Goal: Transaction & Acquisition: Purchase product/service

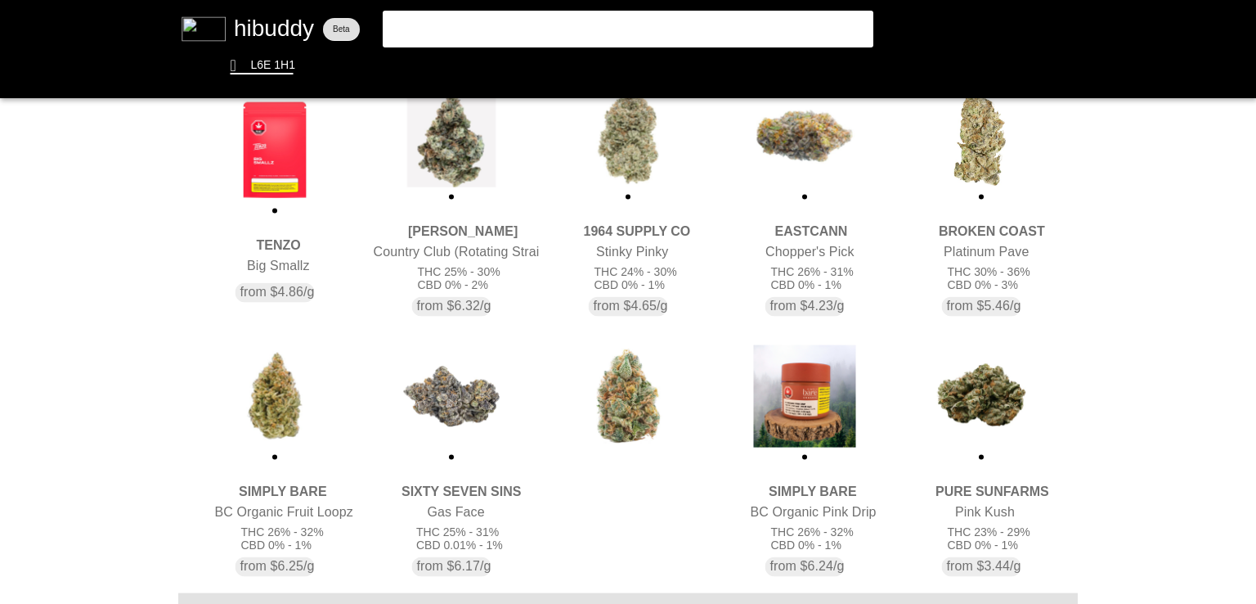
click at [454, 157] on flt-glass-pane at bounding box center [628, 302] width 1256 height 604
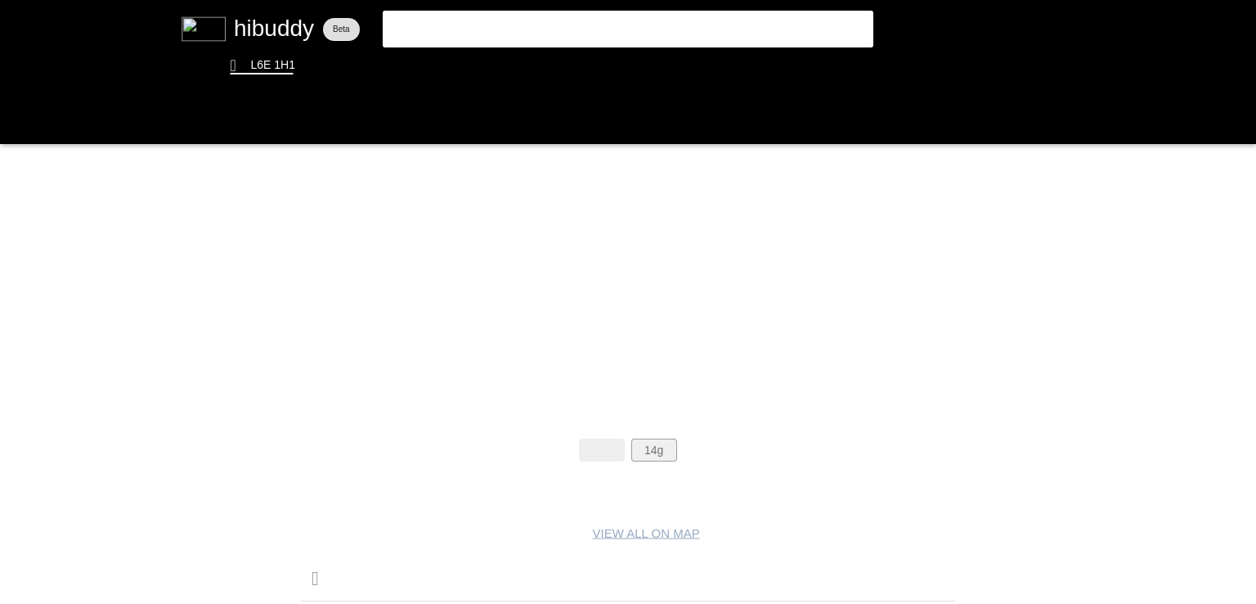
click at [660, 439] on flt-glass-pane at bounding box center [628, 302] width 1256 height 604
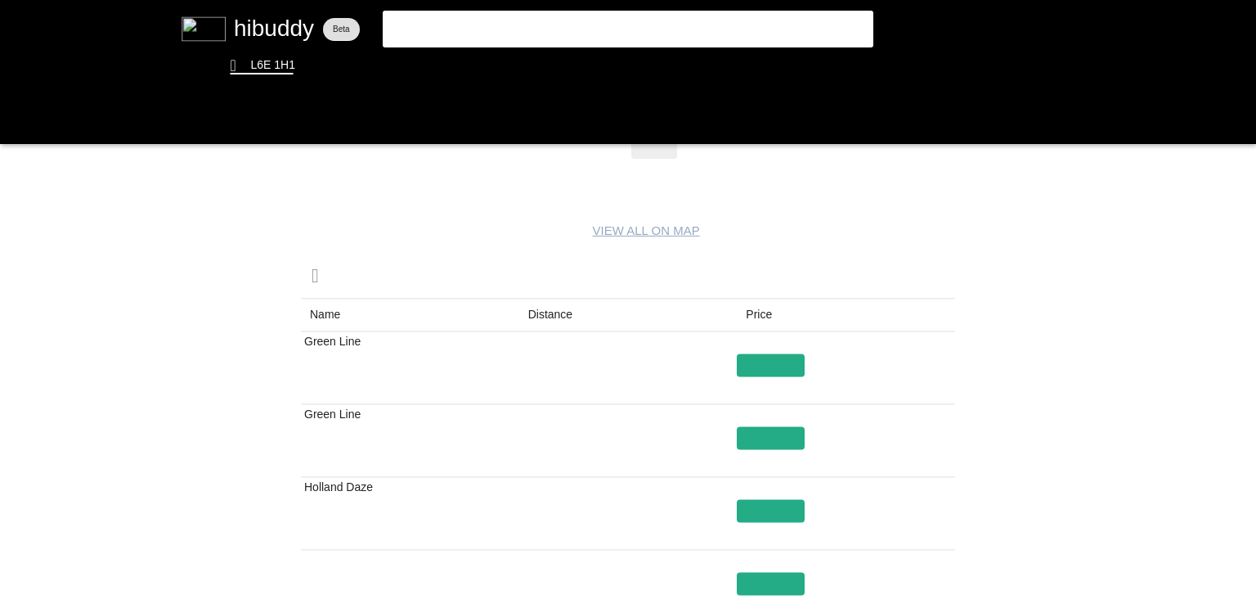
click at [551, 300] on flt-glass-pane at bounding box center [628, 302] width 1256 height 604
click at [780, 444] on flt-glass-pane at bounding box center [628, 302] width 1256 height 604
